Goal: Task Accomplishment & Management: Complete application form

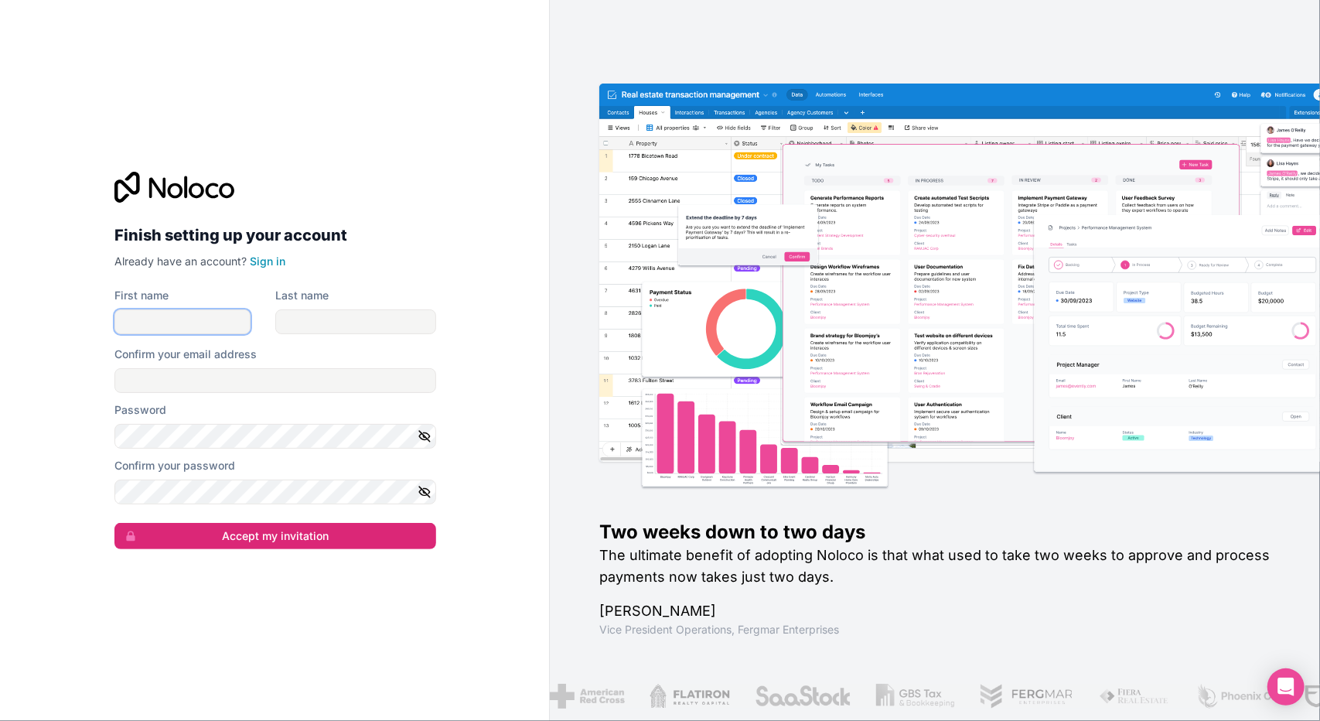
click at [173, 324] on input "First name" at bounding box center [182, 321] width 136 height 25
type input "[PERSON_NAME]"
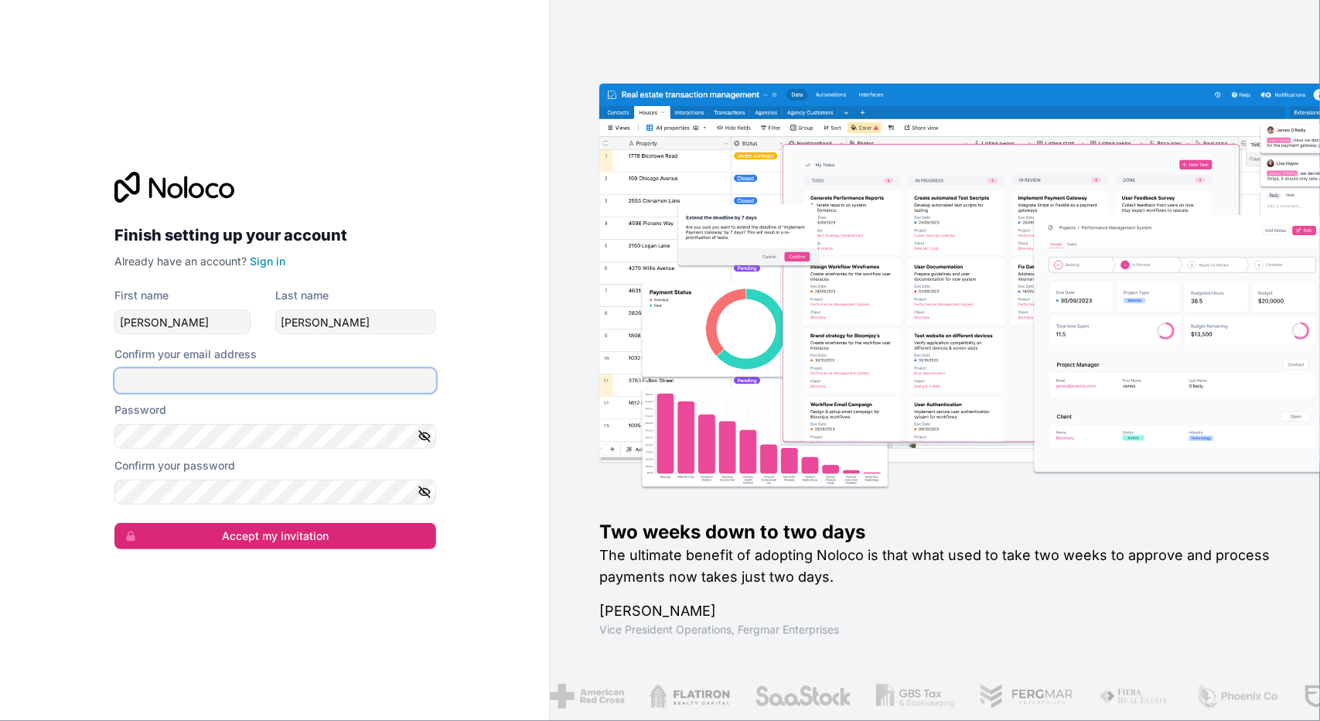
type input "[EMAIL_ADDRESS][DOMAIN_NAME]"
click at [421, 433] on icon "button" at bounding box center [424, 436] width 11 height 11
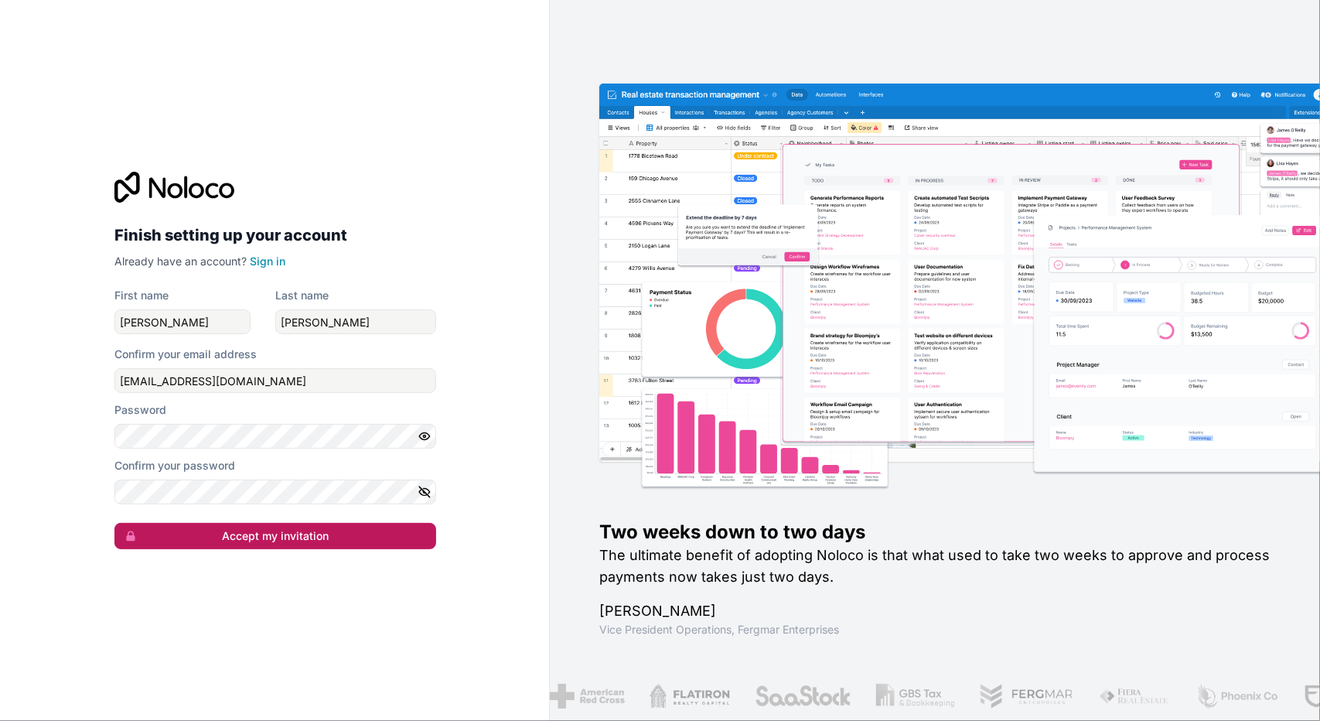
click at [234, 536] on button "Accept my invitation" at bounding box center [275, 536] width 322 height 26
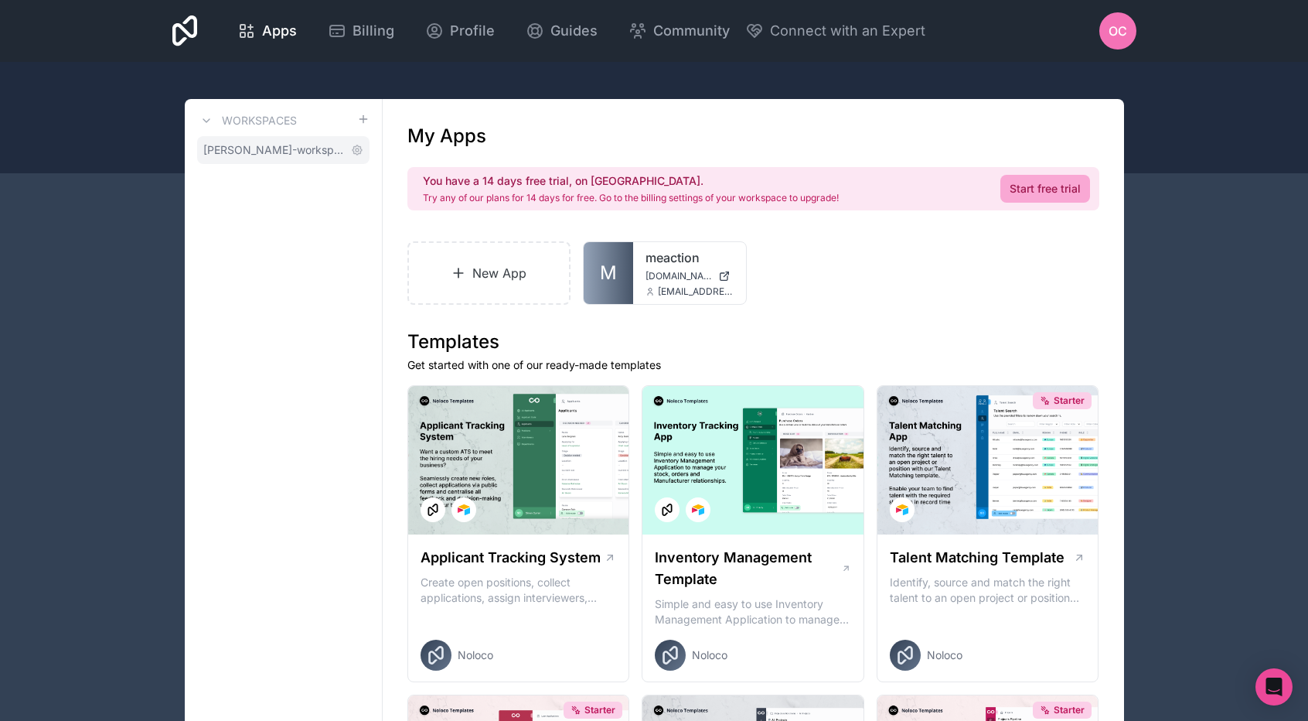
click at [297, 152] on span "[PERSON_NAME]-workspace" at bounding box center [274, 149] width 142 height 15
